Goal: Find specific page/section: Find specific page/section

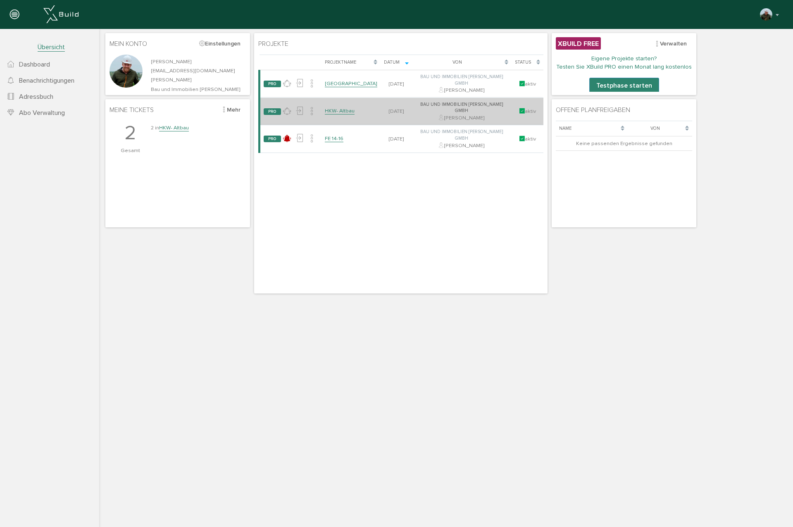
click at [333, 107] on link "HKW- Altbau" at bounding box center [340, 110] width 30 height 7
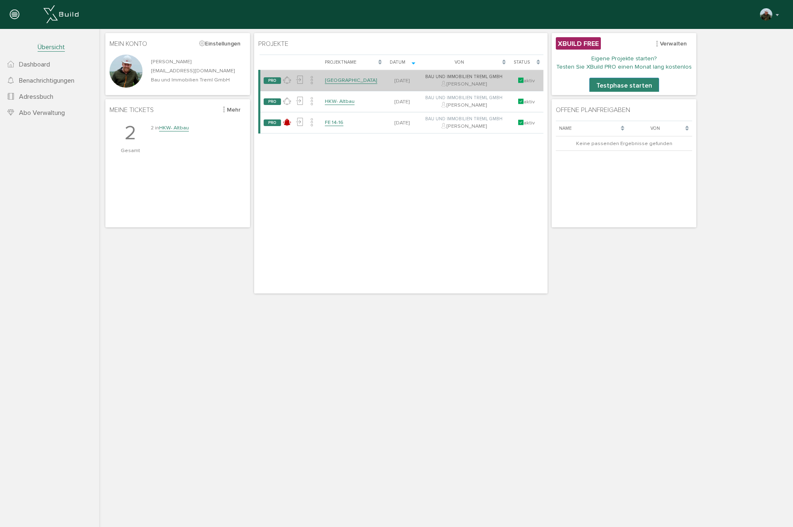
click at [331, 82] on link "[GEOGRAPHIC_DATA]" at bounding box center [351, 80] width 52 height 7
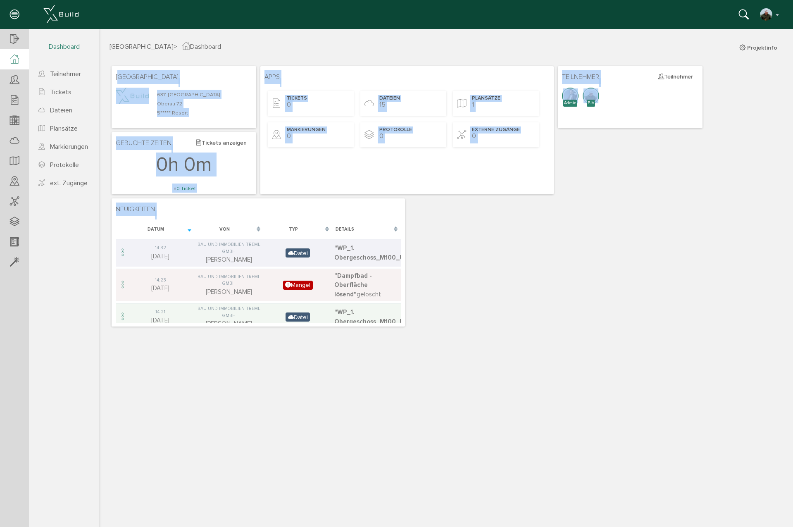
drag, startPoint x: 404, startPoint y: 324, endPoint x: 514, endPoint y: 390, distance: 128.6
click at [514, 390] on div "Mount Health Resort > Dashboard Projektinfo Mount Health Resort 6311 Wildschöna…" at bounding box center [446, 282] width 694 height 483
click at [505, 384] on div "Mount Health Resort > Dashboard Projektinfo Mount Health Resort 6311 Wildschöna…" at bounding box center [446, 282] width 694 height 483
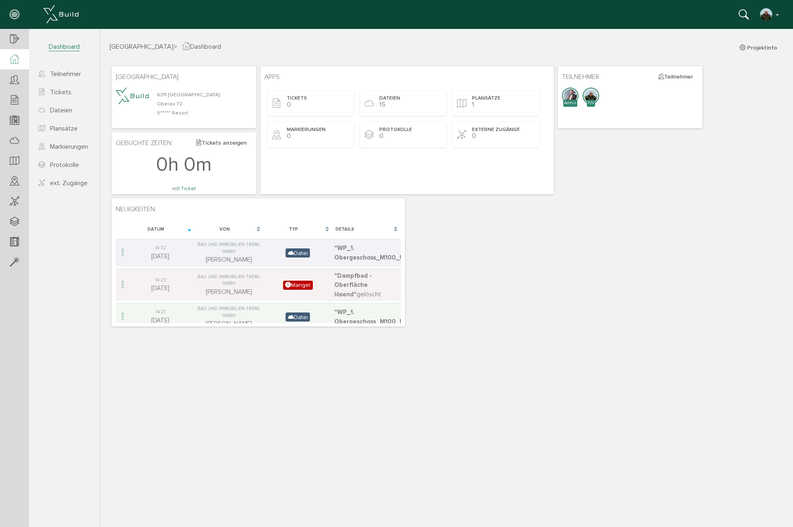
click at [55, 137] on ul "Teilnehmer Tickets Dateien Plansätze Markierungen Protokolle ext. Zugänge" at bounding box center [64, 123] width 70 height 135
click at [56, 148] on span "Markierungen" at bounding box center [69, 147] width 38 height 8
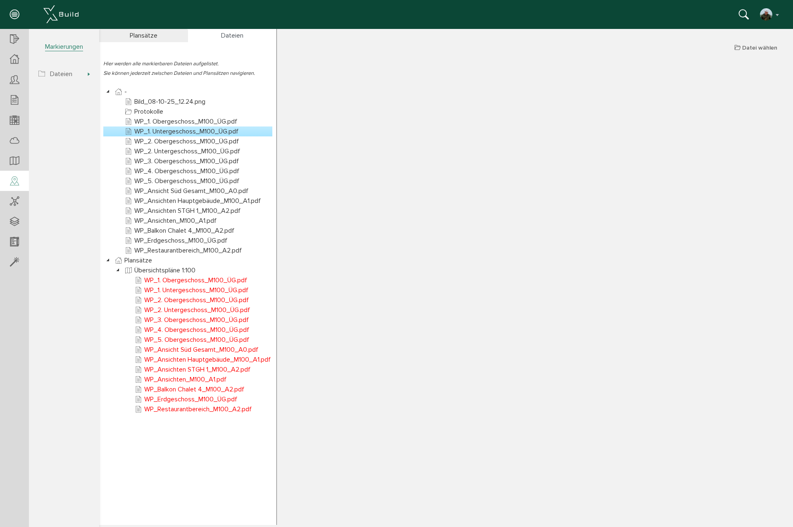
click at [152, 38] on div "Plansätze" at bounding box center [143, 35] width 89 height 13
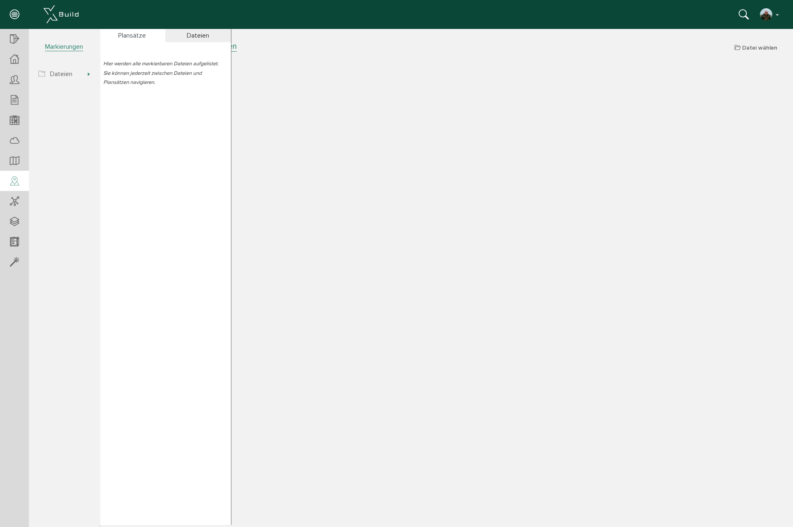
click at [226, 34] on div "Dateien" at bounding box center [198, 35] width 66 height 13
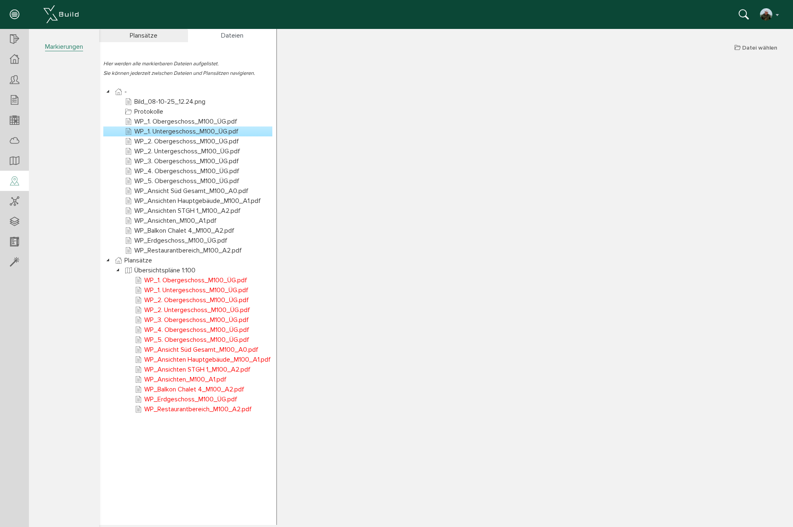
click at [16, 184] on icon at bounding box center [14, 182] width 9 height 12
